Goal: Information Seeking & Learning: Learn about a topic

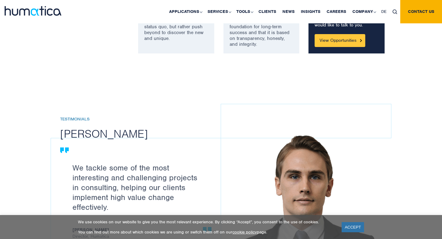
click at [339, 42] on link "View Opportunities" at bounding box center [339, 40] width 51 height 13
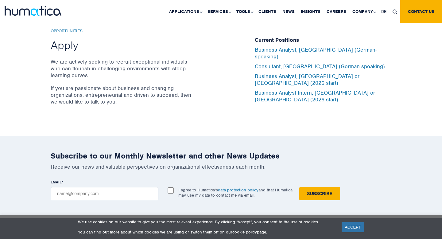
scroll to position [2043, 0]
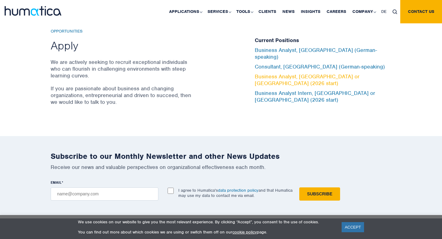
click at [323, 75] on link "Business Analyst, [GEOGRAPHIC_DATA] or [GEOGRAPHIC_DATA] (2026 start)" at bounding box center [307, 79] width 105 height 13
click at [279, 44] on h5 "Current Positions" at bounding box center [323, 40] width 136 height 7
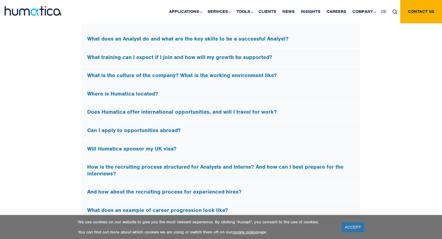
scroll to position [1843, 0]
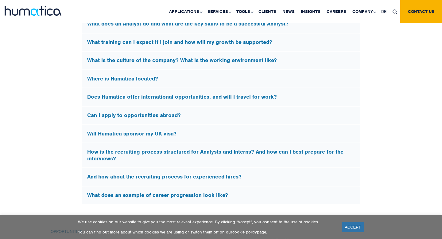
click at [187, 130] on h5 "Will Humatica sponsor my UK visa?" at bounding box center [220, 133] width 267 height 7
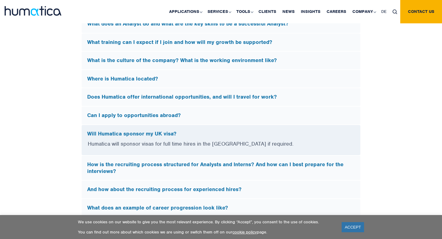
scroll to position [1749, 0]
click at [186, 130] on h5 "Will Humatica sponsor my UK visa?" at bounding box center [220, 133] width 267 height 7
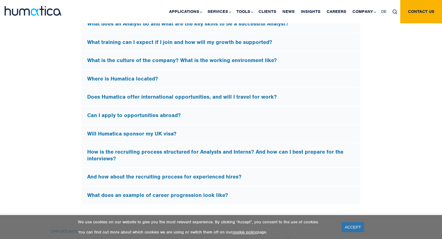
click at [202, 151] on h5 "How is the recruiting process structured for Analysts and Interns? And how can …" at bounding box center [220, 154] width 267 height 13
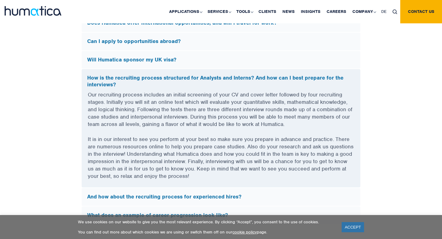
scroll to position [1822, 0]
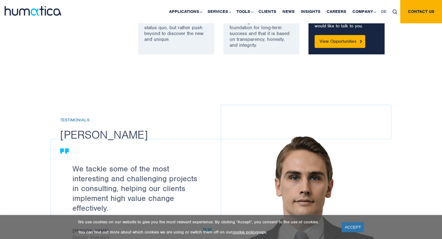
scroll to position [562, 0]
